Goal: Transaction & Acquisition: Obtain resource

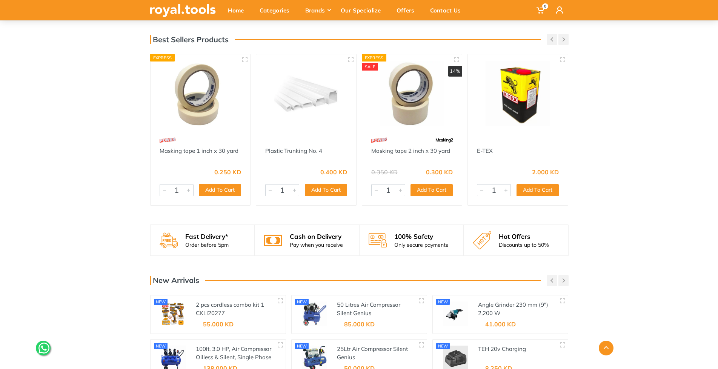
scroll to position [886, 0]
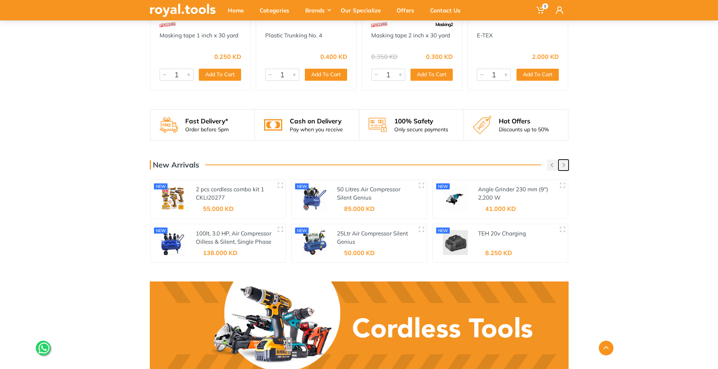
click at [563, 163] on icon "button" at bounding box center [564, 165] width 3 height 4
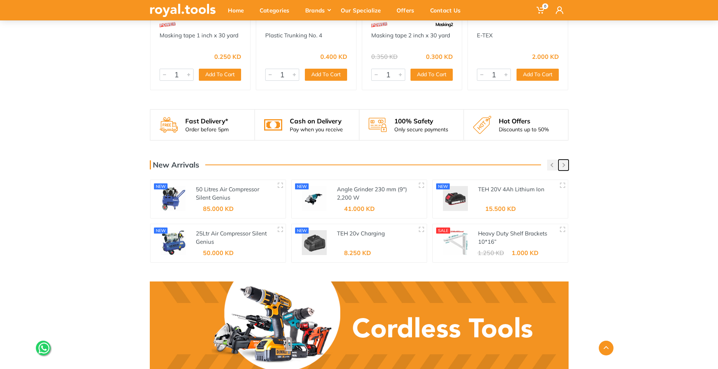
click at [563, 163] on icon "button" at bounding box center [564, 165] width 3 height 4
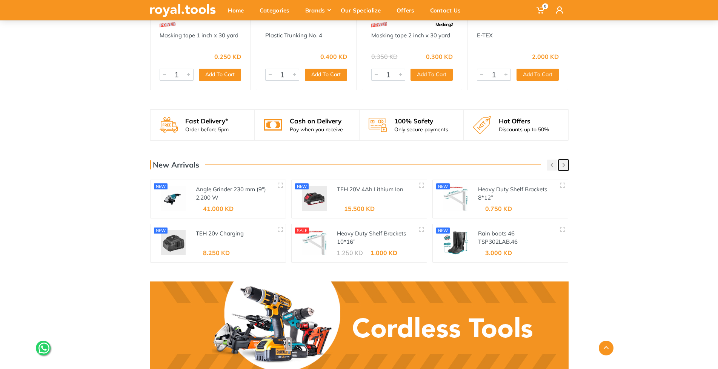
click at [563, 163] on icon "button" at bounding box center [564, 165] width 3 height 4
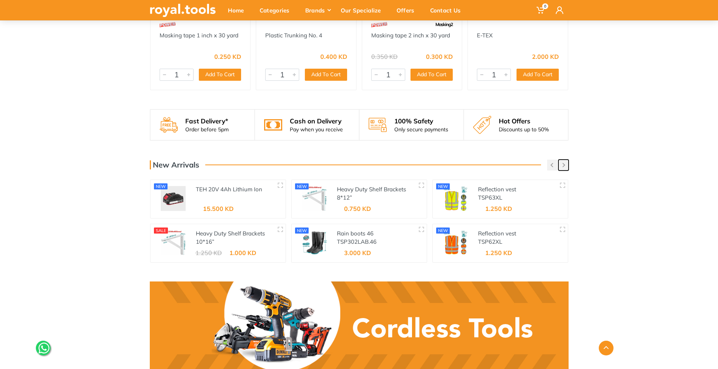
click at [563, 163] on icon "button" at bounding box center [564, 165] width 3 height 4
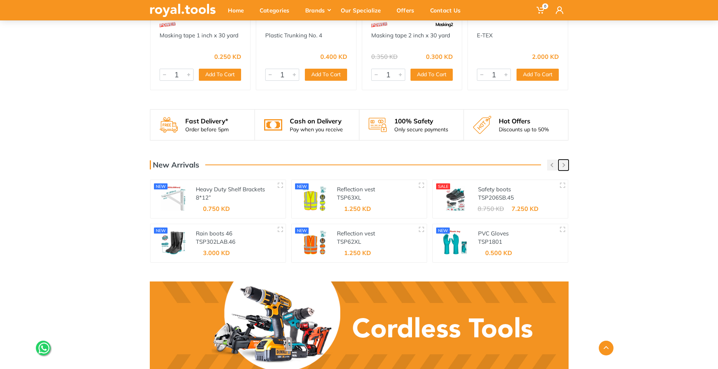
click at [563, 163] on icon "button" at bounding box center [564, 165] width 3 height 4
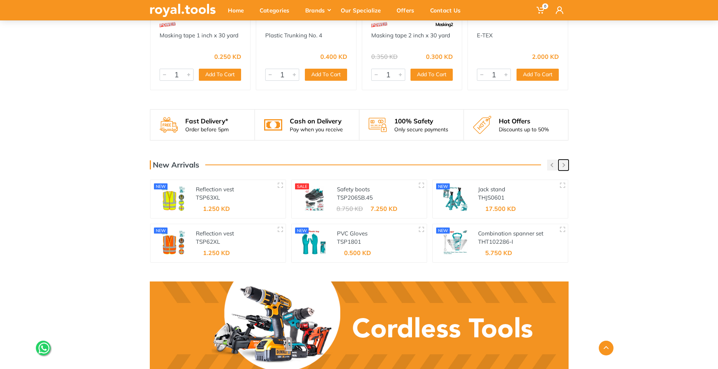
click at [563, 163] on icon "button" at bounding box center [564, 165] width 3 height 4
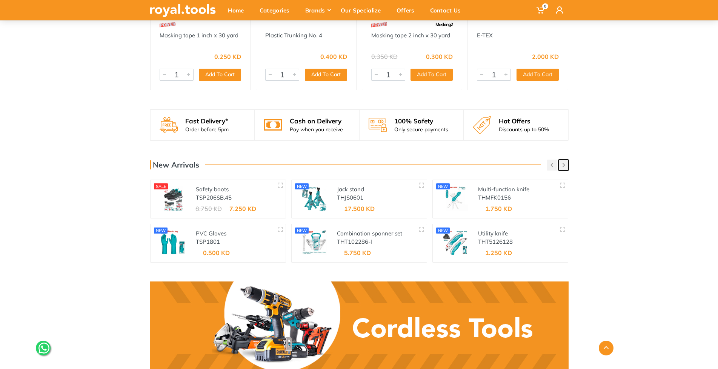
click at [563, 163] on icon "button" at bounding box center [564, 165] width 3 height 4
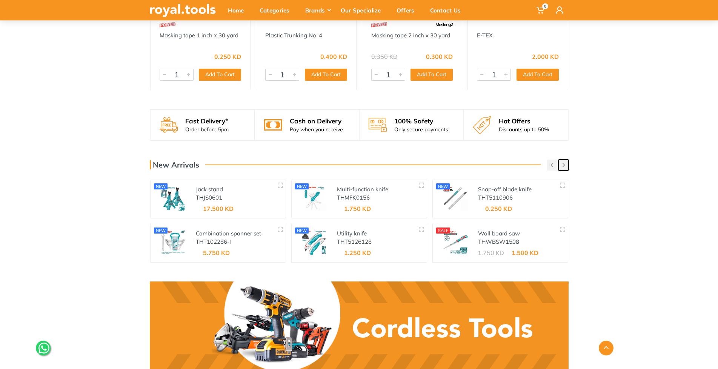
click at [563, 163] on icon "button" at bounding box center [564, 165] width 3 height 4
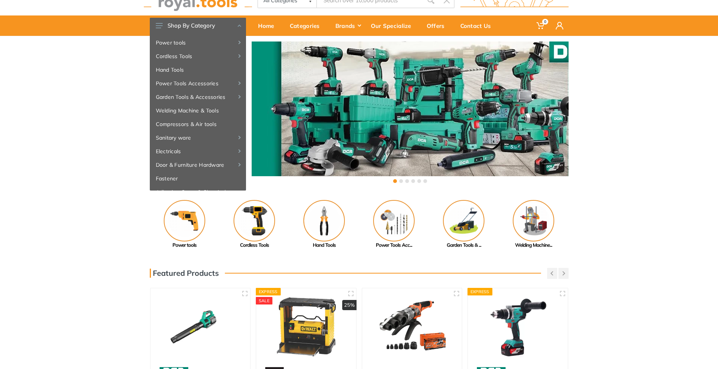
scroll to position [0, 0]
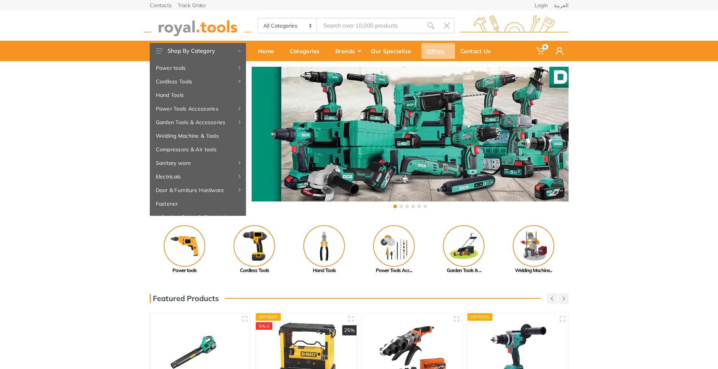
click at [430, 52] on div "Offers" at bounding box center [439, 51] width 34 height 16
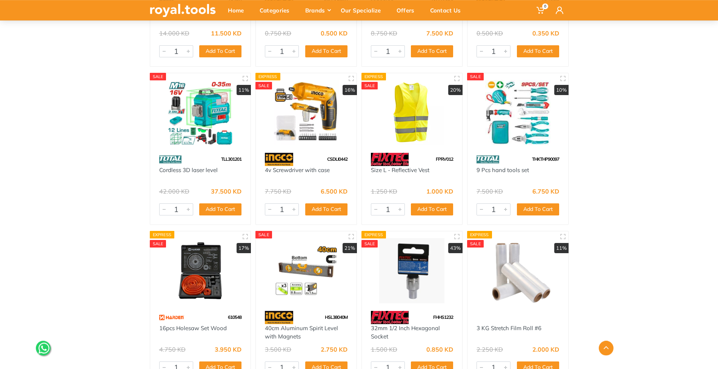
scroll to position [9127, 0]
